Goal: Information Seeking & Learning: Learn about a topic

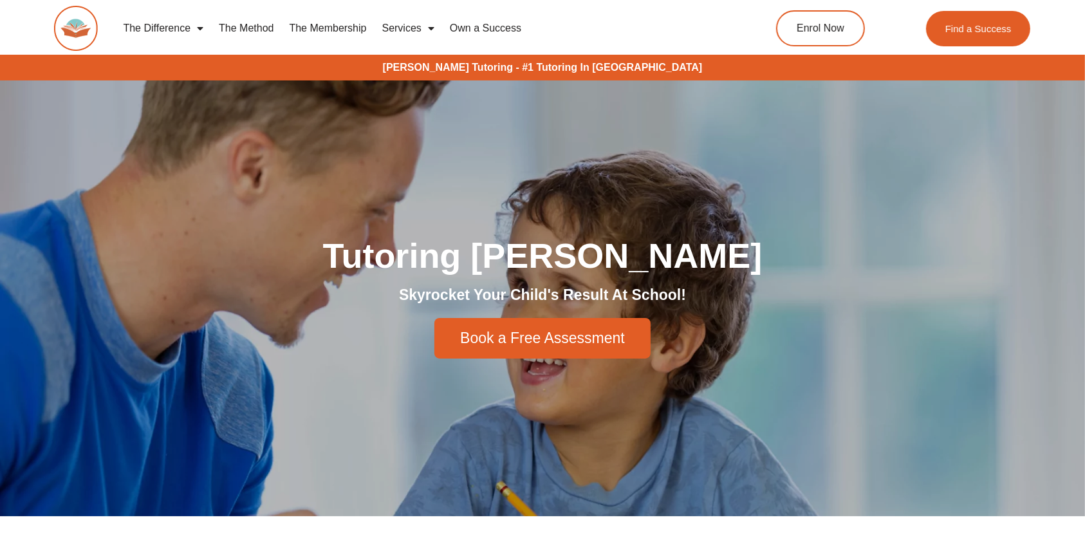
click at [268, 28] on link "The Method" at bounding box center [246, 29] width 70 height 30
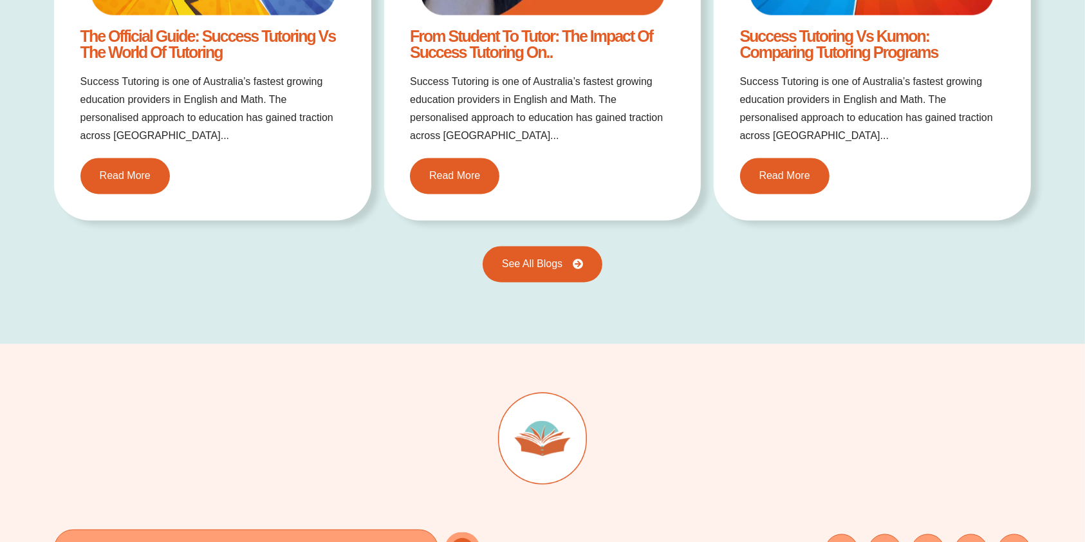
scroll to position [2295, 0]
